Goal: Complete application form

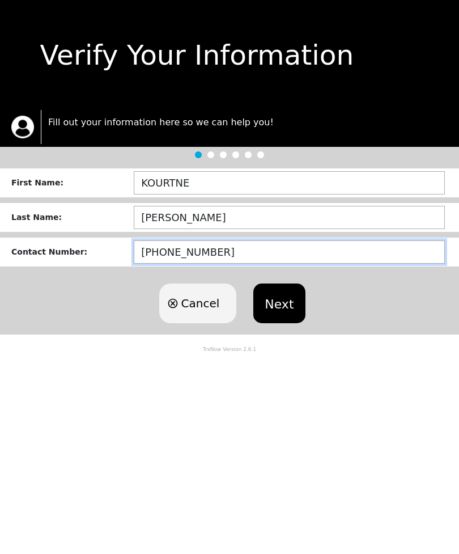
click at [249, 251] on input "[PHONE_NUMBER]" at bounding box center [289, 251] width 311 height 23
type input "[PHONE_NUMBER]"
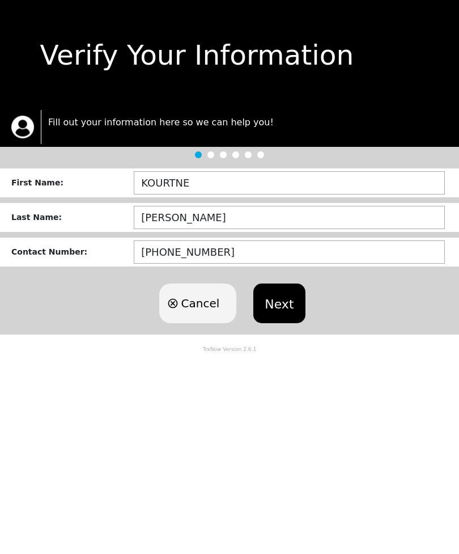
click at [289, 303] on button "Next" at bounding box center [279, 304] width 52 height 40
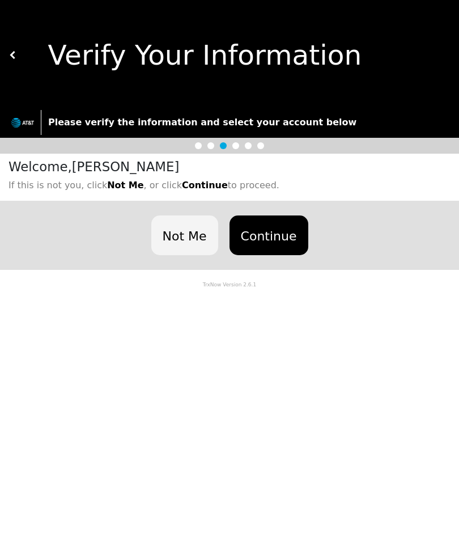
click at [270, 235] on button "Continue" at bounding box center [269, 235] width 79 height 40
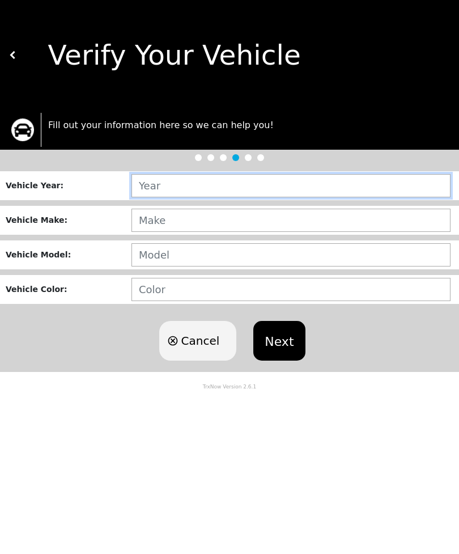
click at [350, 175] on input "text" at bounding box center [291, 185] width 319 height 23
type input "2015"
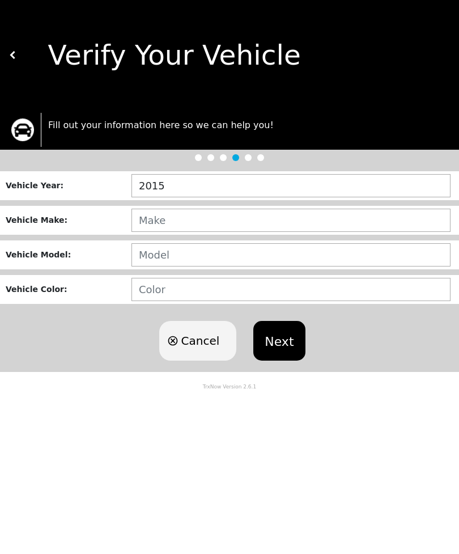
click at [255, 215] on input "text" at bounding box center [291, 220] width 319 height 23
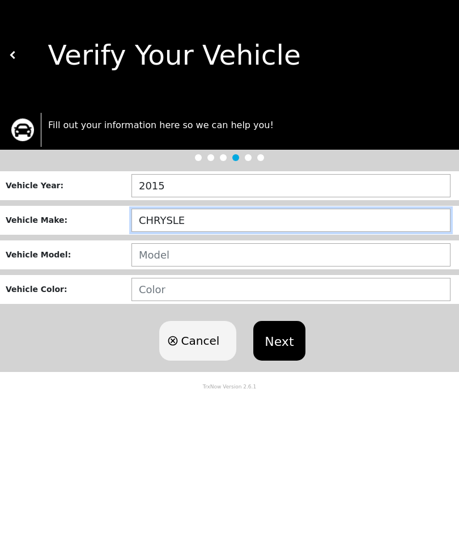
type input "CHRYSLER"
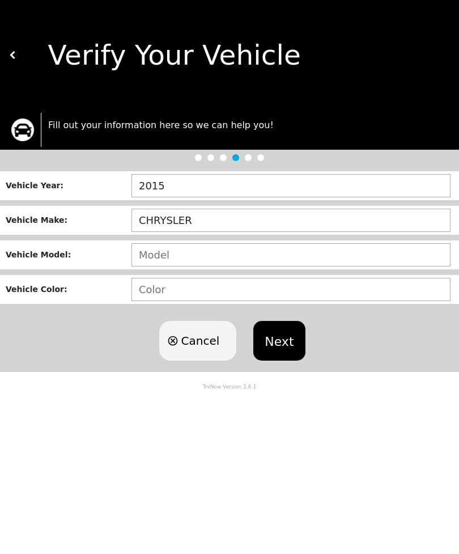
click at [315, 248] on input "text" at bounding box center [291, 254] width 319 height 23
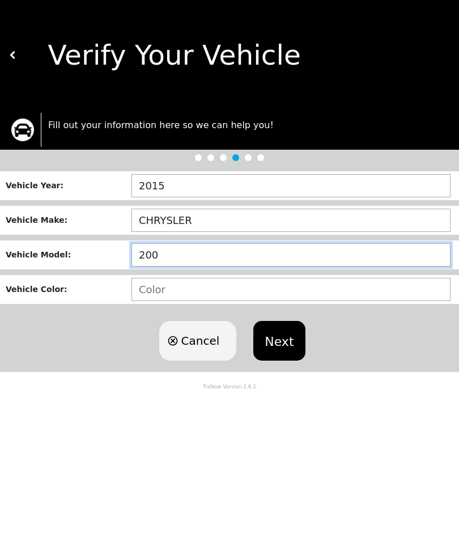
type input "200"
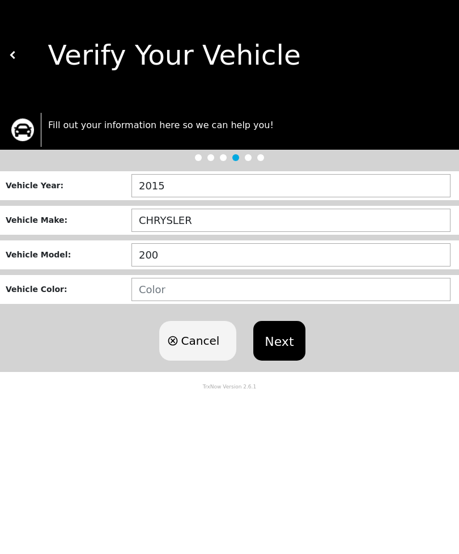
click at [328, 280] on input "text" at bounding box center [291, 289] width 319 height 23
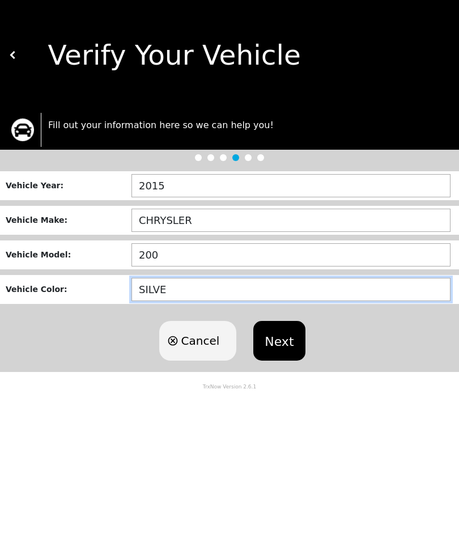
type input "SILVER"
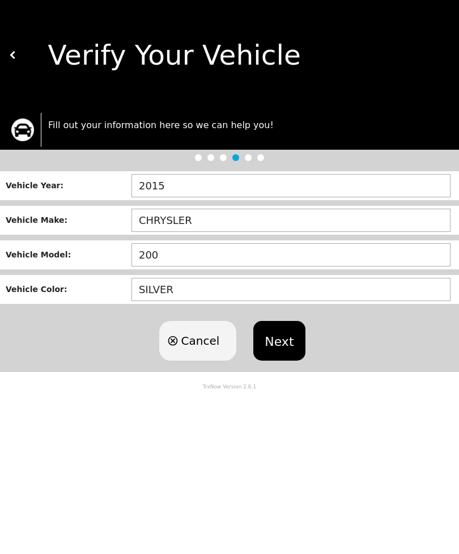
click at [288, 341] on button "Next" at bounding box center [279, 341] width 52 height 40
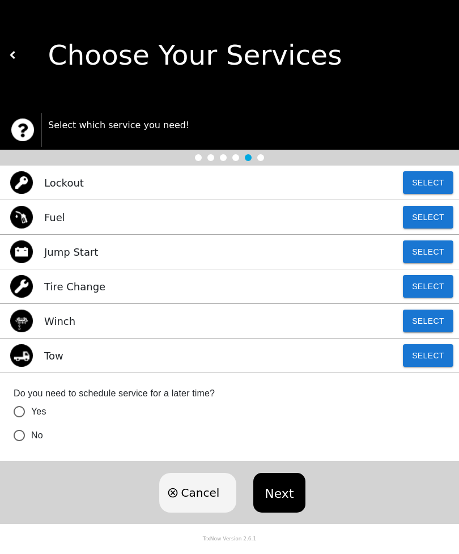
click at [438, 313] on button "Select" at bounding box center [428, 321] width 50 height 23
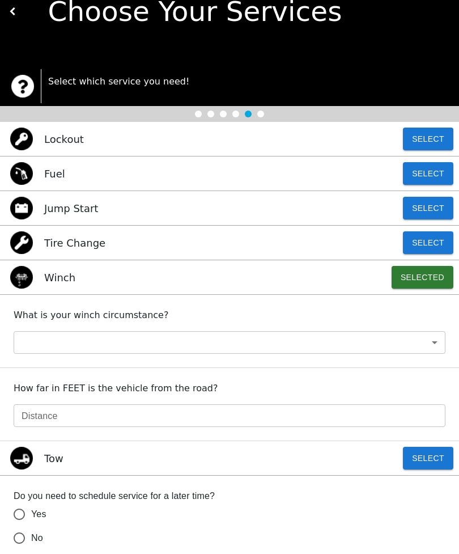
scroll to position [44, 0]
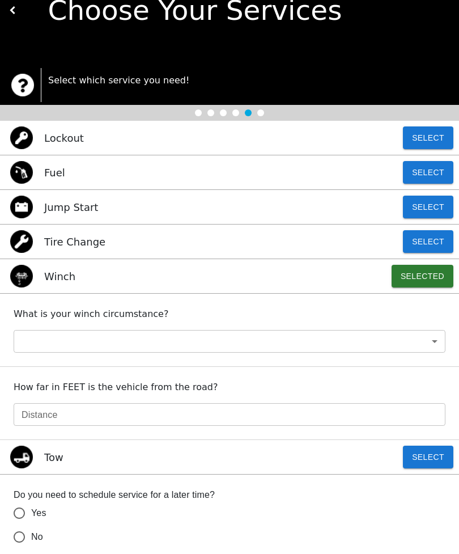
click at [415, 449] on button "Select" at bounding box center [428, 457] width 50 height 23
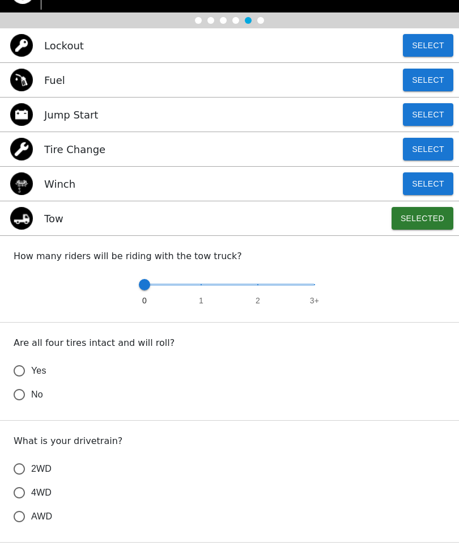
click at [24, 365] on input "Yes" at bounding box center [19, 372] width 24 height 24
radio input "false"
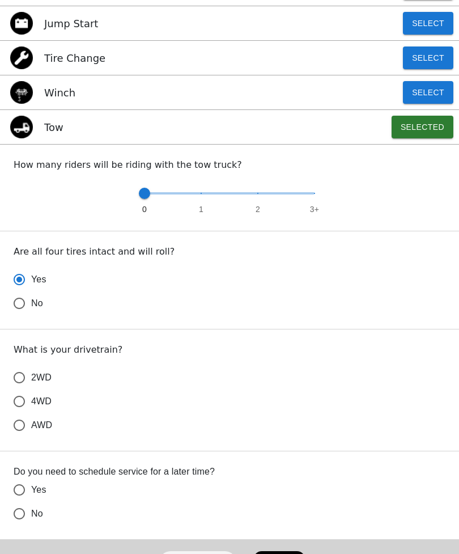
scroll to position [229, 0]
type input "1"
radio input "true"
click at [202, 193] on span at bounding box center [201, 193] width 11 height 11
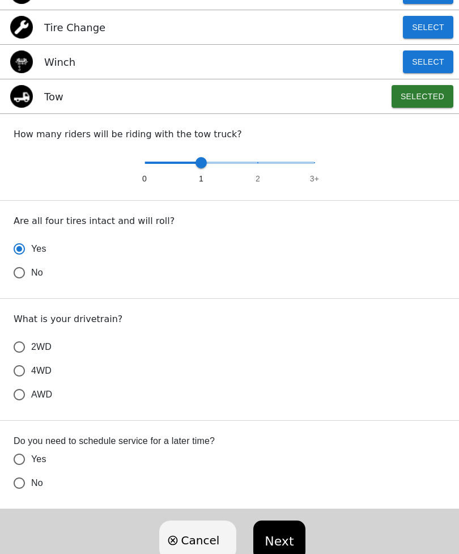
click at [19, 339] on input "2WD" at bounding box center [19, 347] width 24 height 24
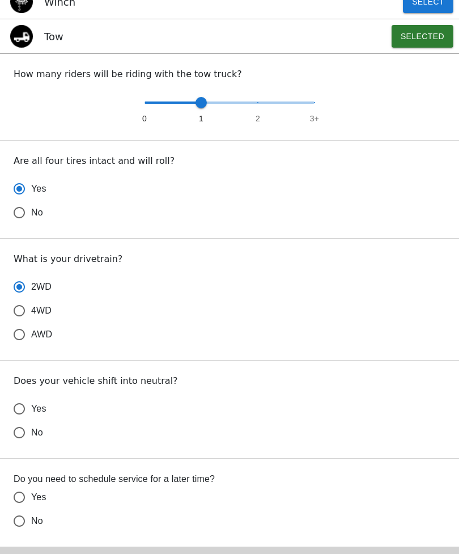
scroll to position [357, 0]
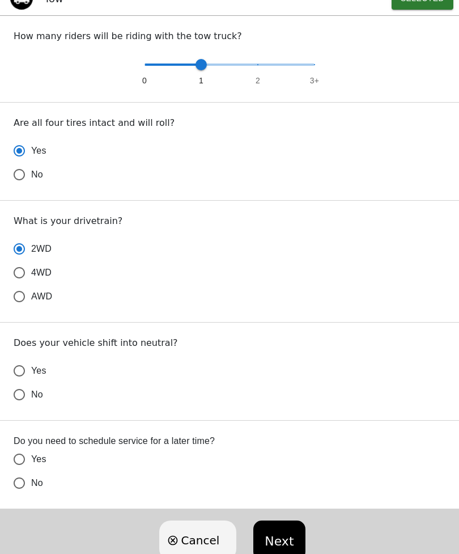
click at [18, 361] on input "Yes" at bounding box center [19, 371] width 24 height 24
radio input "false"
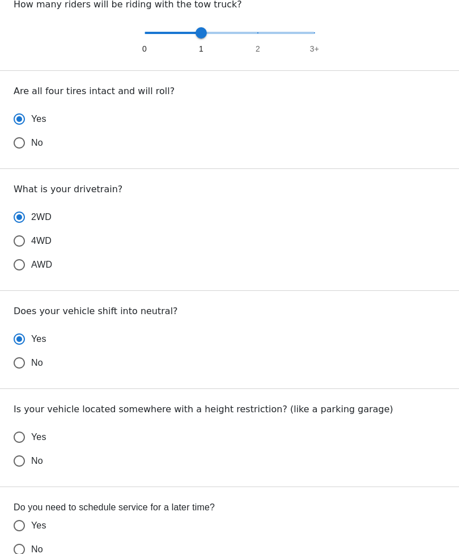
scroll to position [455, 0]
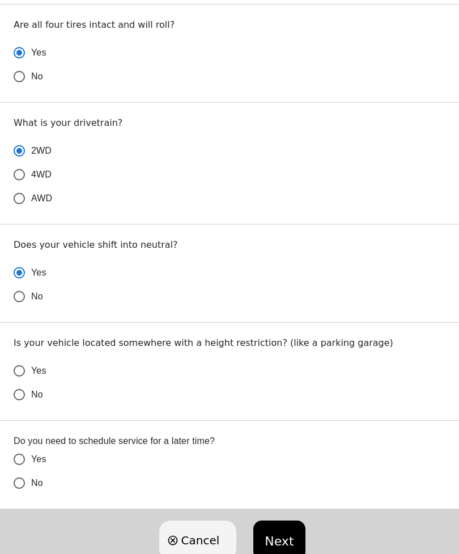
click at [22, 396] on input "No" at bounding box center [19, 395] width 24 height 24
radio input "false"
click at [22, 483] on input "No" at bounding box center [19, 483] width 24 height 24
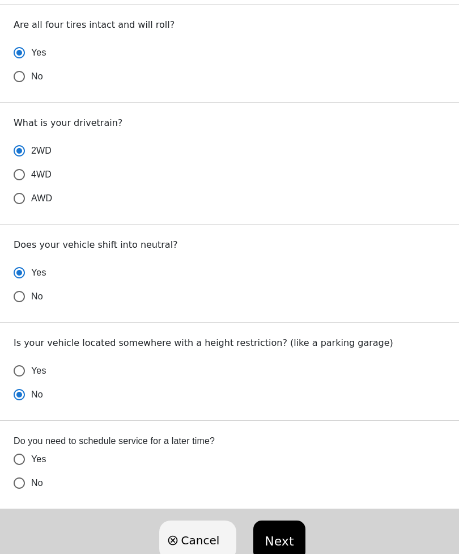
radio input "false"
click at [280, 544] on button "Next" at bounding box center [279, 541] width 52 height 40
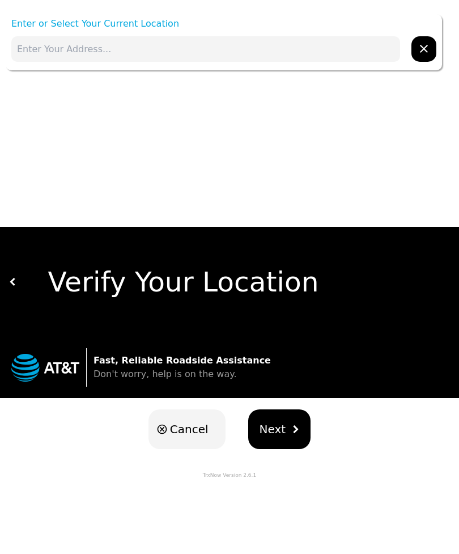
scroll to position [0, 0]
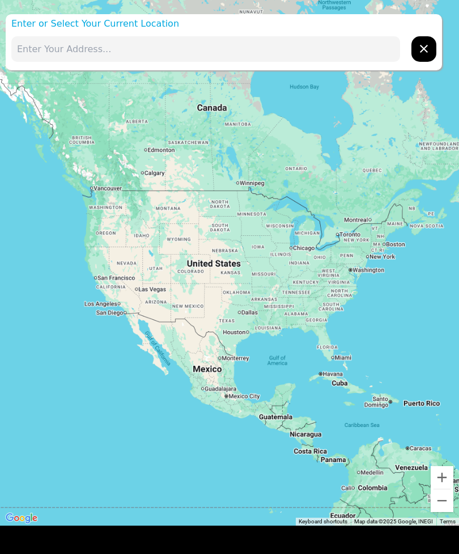
click at [129, 26] on p "Enter or Select Your Current Location" at bounding box center [224, 24] width 437 height 14
click at [219, 49] on input "text" at bounding box center [205, 49] width 389 height 26
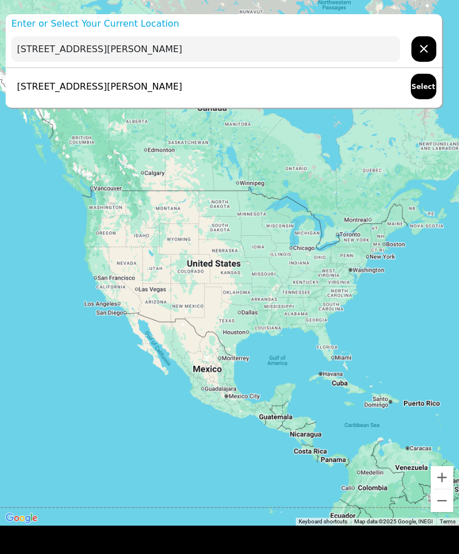
click at [255, 90] on div "[STREET_ADDRESS][PERSON_NAME] Select" at bounding box center [224, 86] width 437 height 37
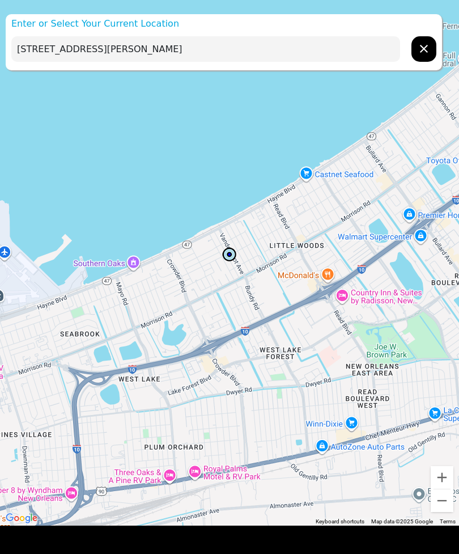
click at [298, 52] on input "[STREET_ADDRESS][PERSON_NAME]" at bounding box center [205, 49] width 389 height 26
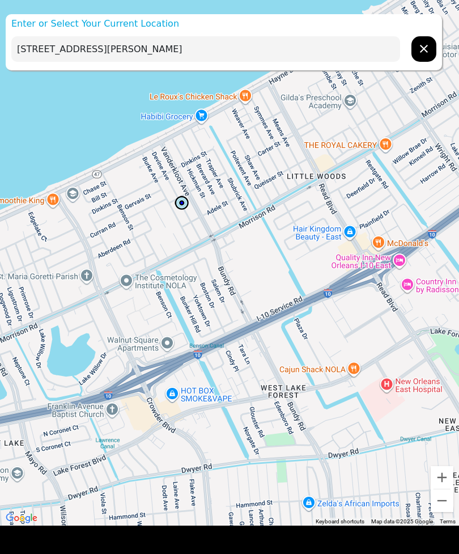
click at [259, 45] on input "[STREET_ADDRESS][PERSON_NAME]" at bounding box center [205, 49] width 389 height 26
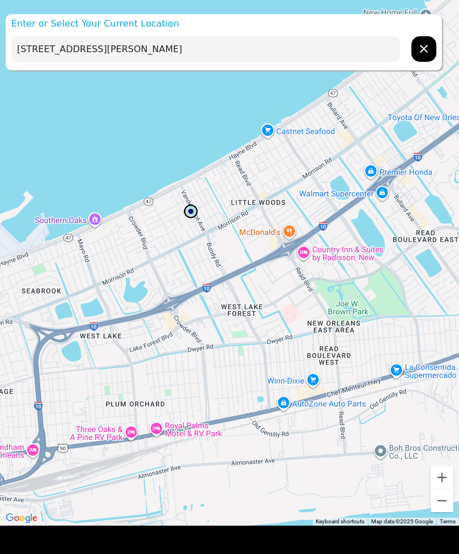
click at [341, 51] on input "[STREET_ADDRESS][PERSON_NAME]" at bounding box center [205, 49] width 389 height 26
click at [355, 49] on input "[STREET_ADDRESS][PERSON_NAME]" at bounding box center [205, 49] width 389 height 26
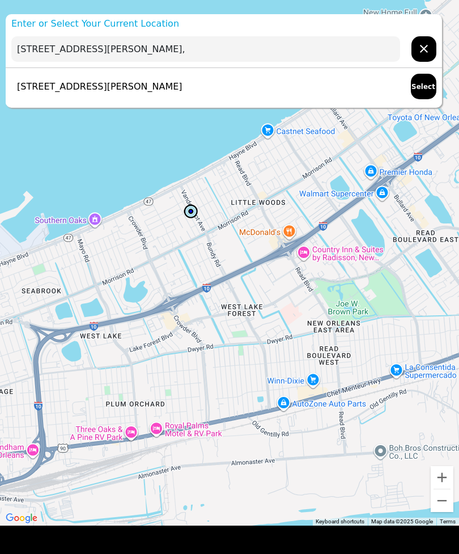
click at [424, 84] on button "Select" at bounding box center [424, 87] width 26 height 26
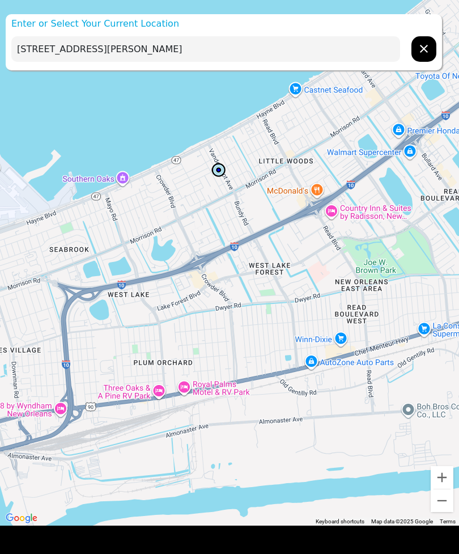
click at [309, 40] on input "[STREET_ADDRESS][PERSON_NAME]" at bounding box center [205, 49] width 389 height 26
click at [247, 45] on input "[STREET_ADDRESS][PERSON_NAME]" at bounding box center [205, 49] width 389 height 26
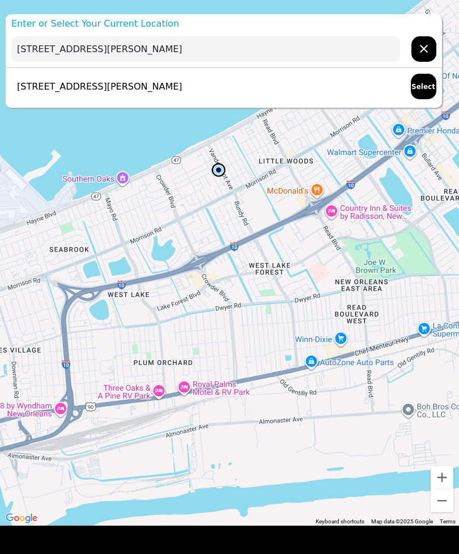
click at [416, 90] on button "Select" at bounding box center [424, 87] width 26 height 26
type input "[STREET_ADDRESS][PERSON_NAME]"
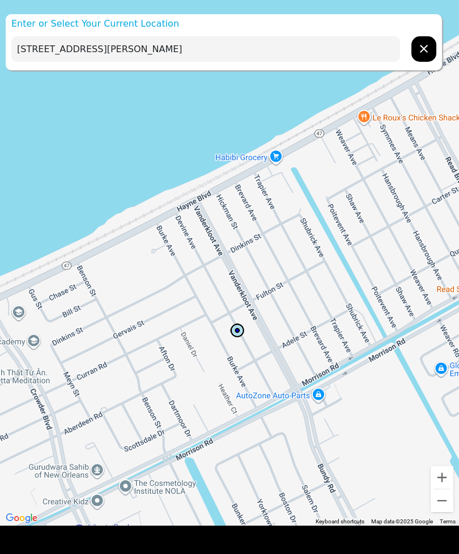
click at [356, 54] on input "[STREET_ADDRESS][PERSON_NAME]" at bounding box center [205, 49] width 389 height 26
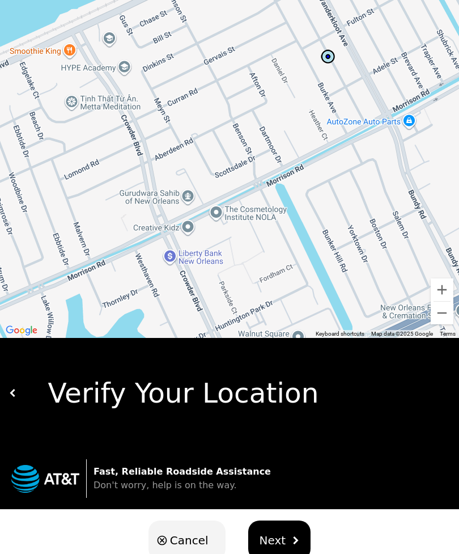
scroll to position [223, 0]
